Goal: Transaction & Acquisition: Subscribe to service/newsletter

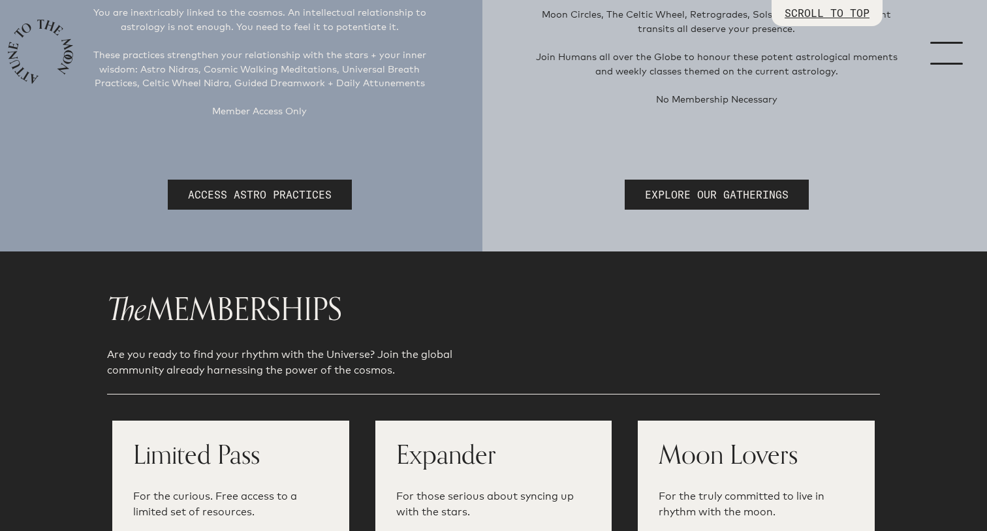
scroll to position [341, 0]
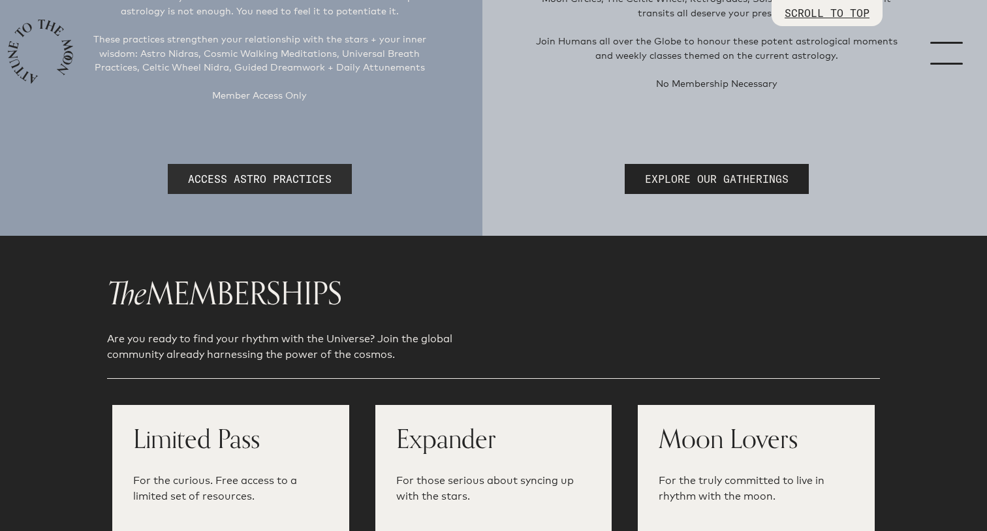
click at [322, 176] on link "ACCESS ASTRO PRACTICES" at bounding box center [260, 179] width 184 height 30
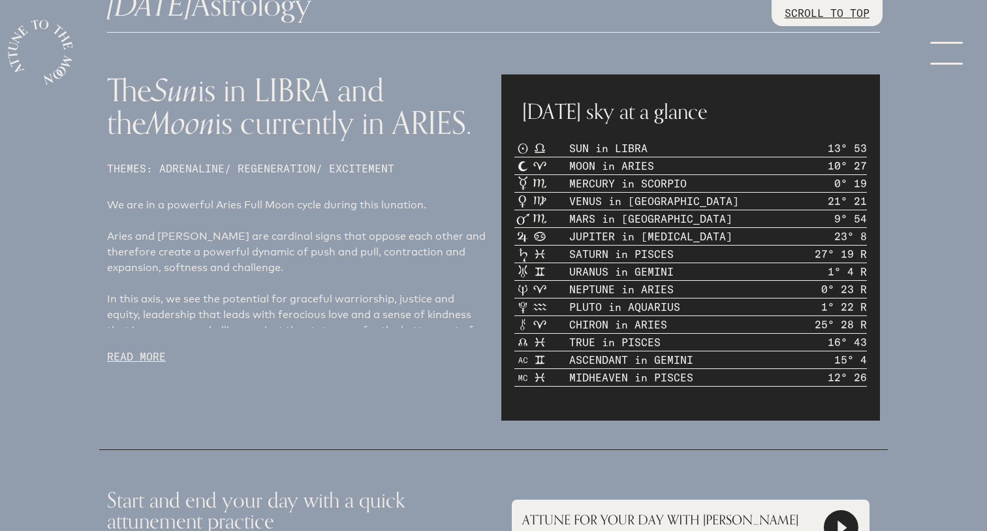
scroll to position [537, 0]
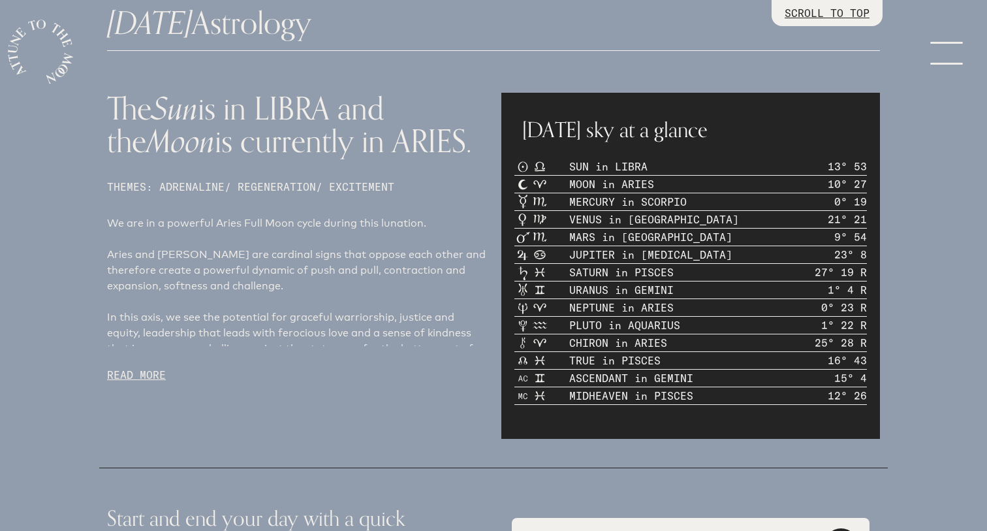
click at [134, 377] on p "READ MORE" at bounding box center [296, 375] width 379 height 16
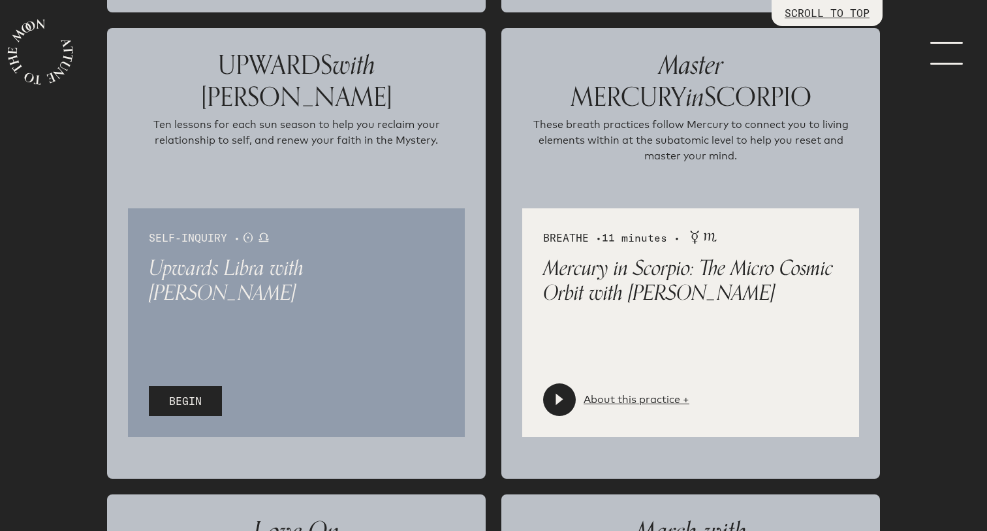
scroll to position [1954, 0]
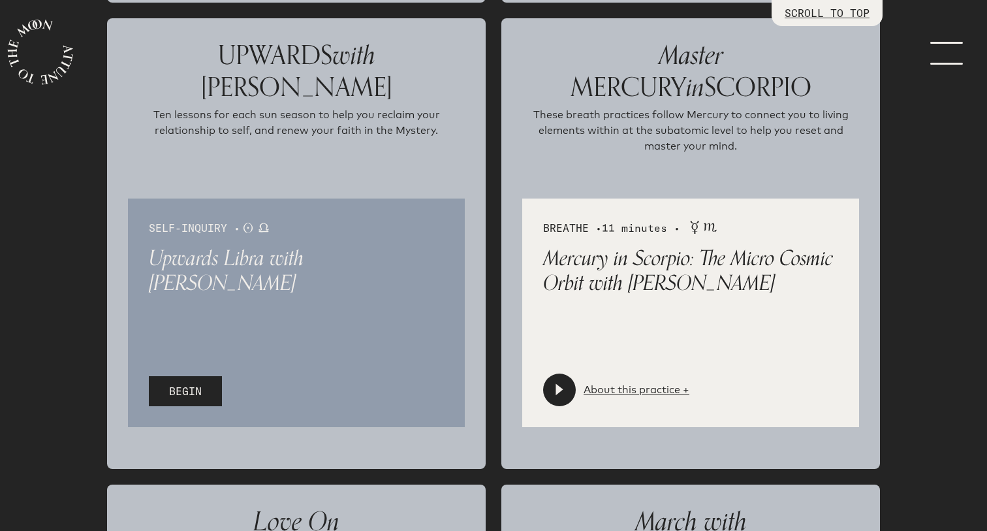
click at [561, 392] on icon at bounding box center [559, 389] width 13 height 13
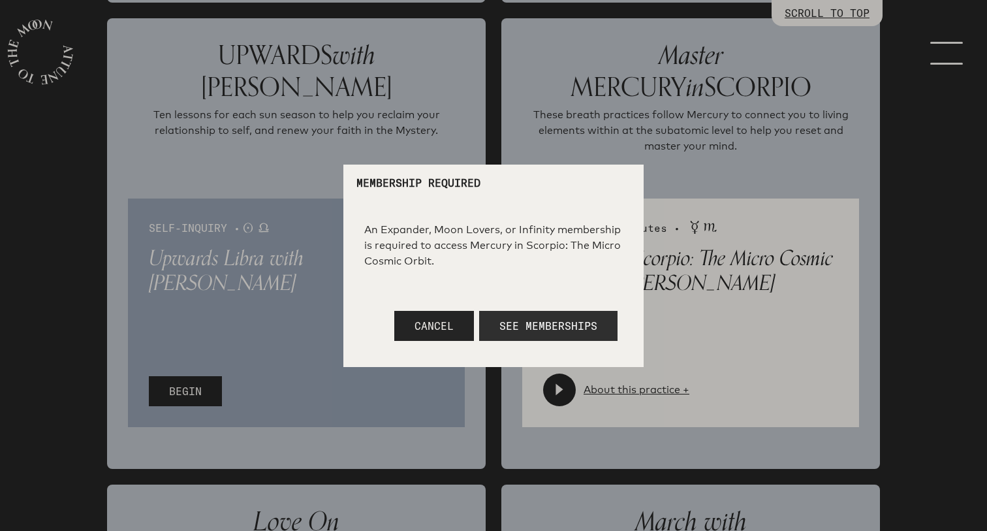
click at [568, 322] on span "See Memberships" at bounding box center [548, 325] width 98 height 13
